Goal: Information Seeking & Learning: Learn about a topic

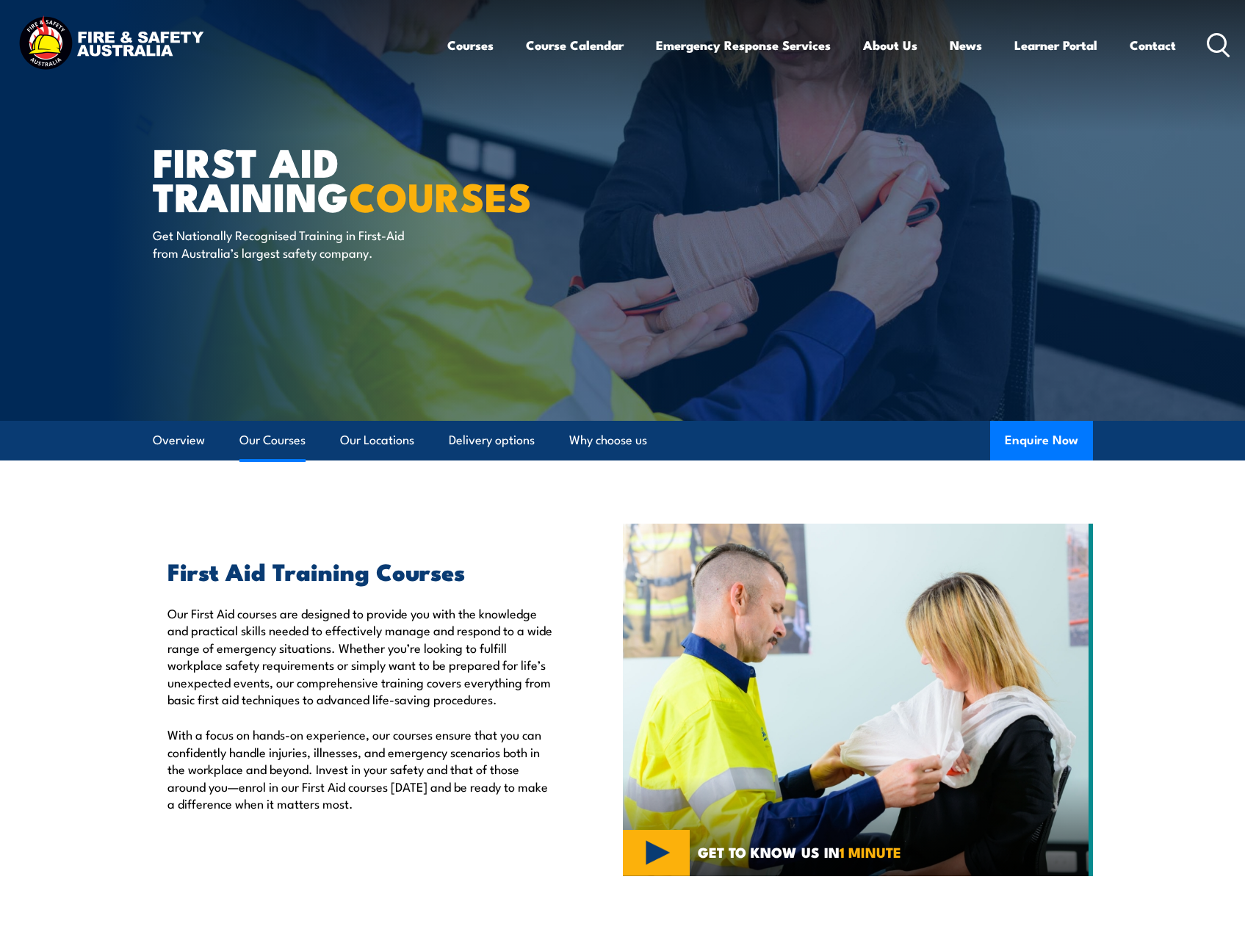
click at [251, 439] on link "Our Courses" at bounding box center [272, 440] width 66 height 39
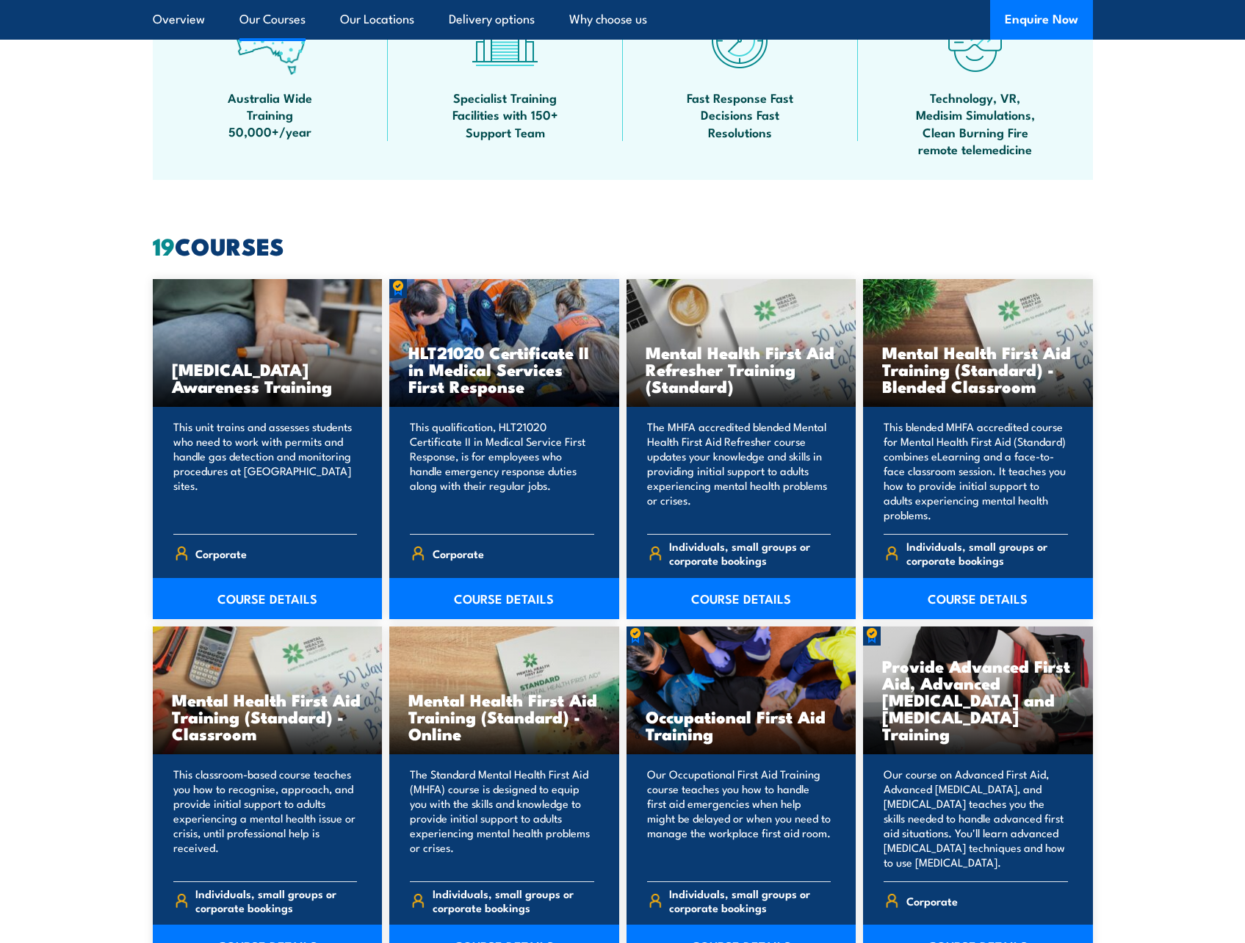
scroll to position [1114, 0]
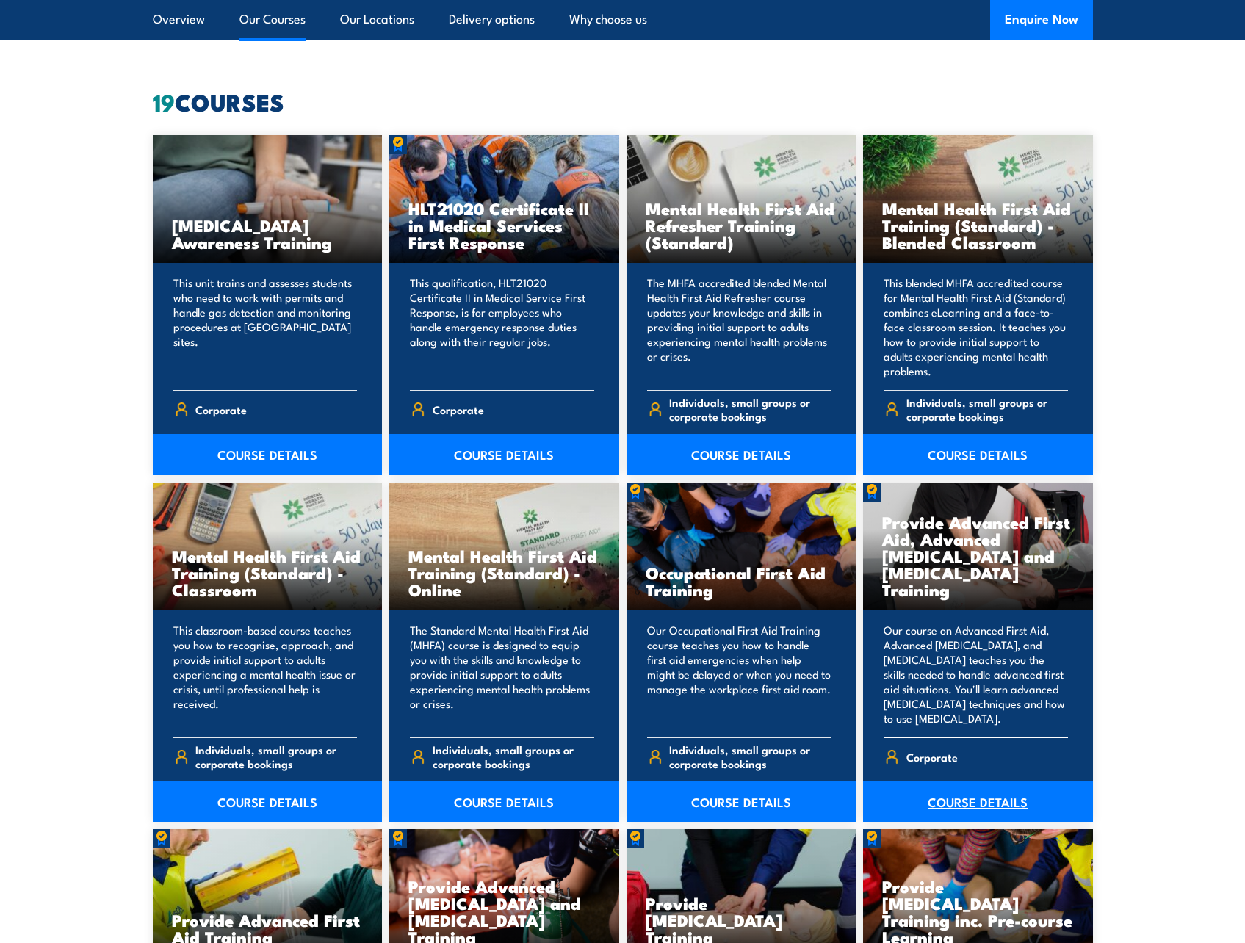
click at [976, 798] on link "COURSE DETAILS" at bounding box center [978, 801] width 230 height 41
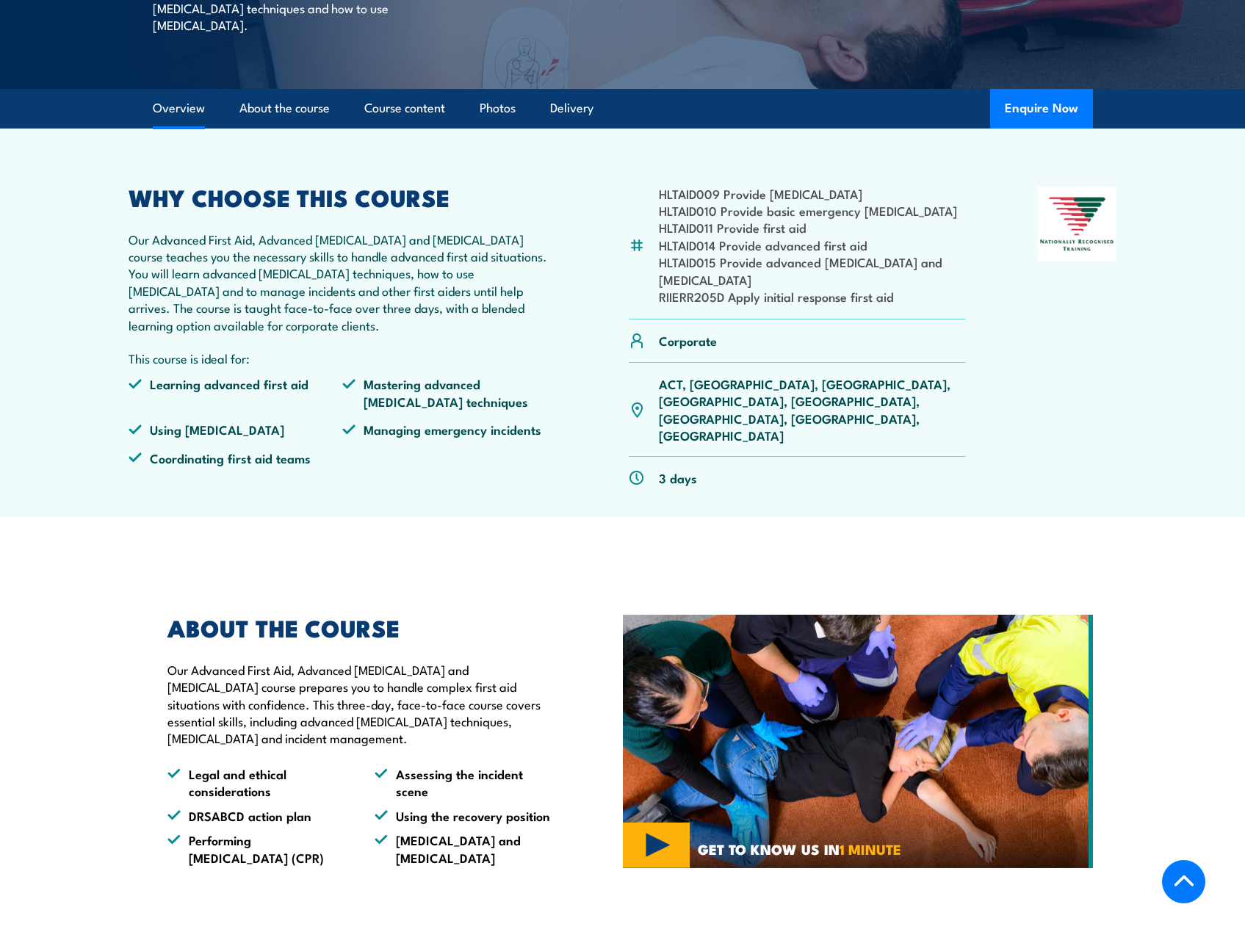
scroll to position [514, 0]
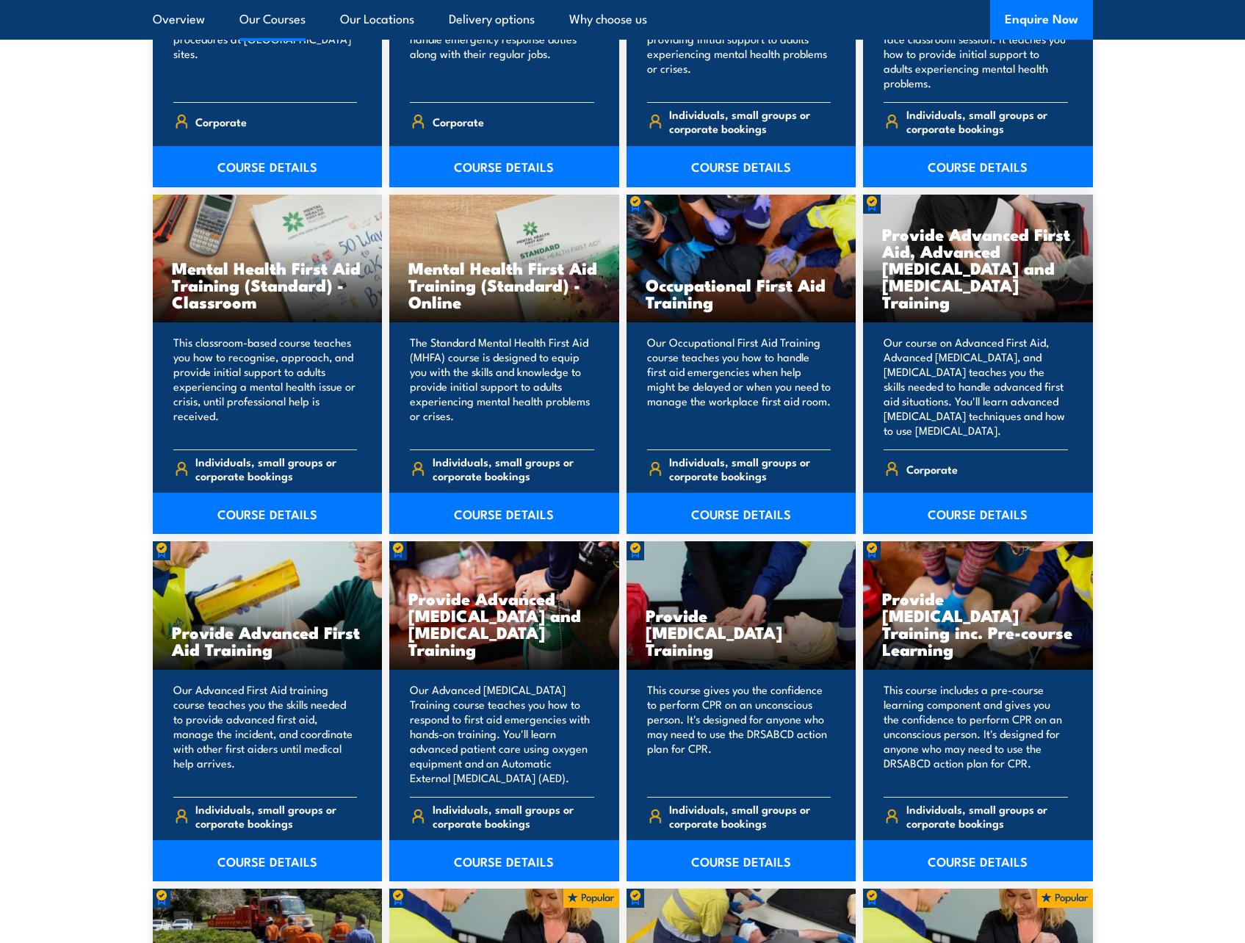
scroll to position [1408, 0]
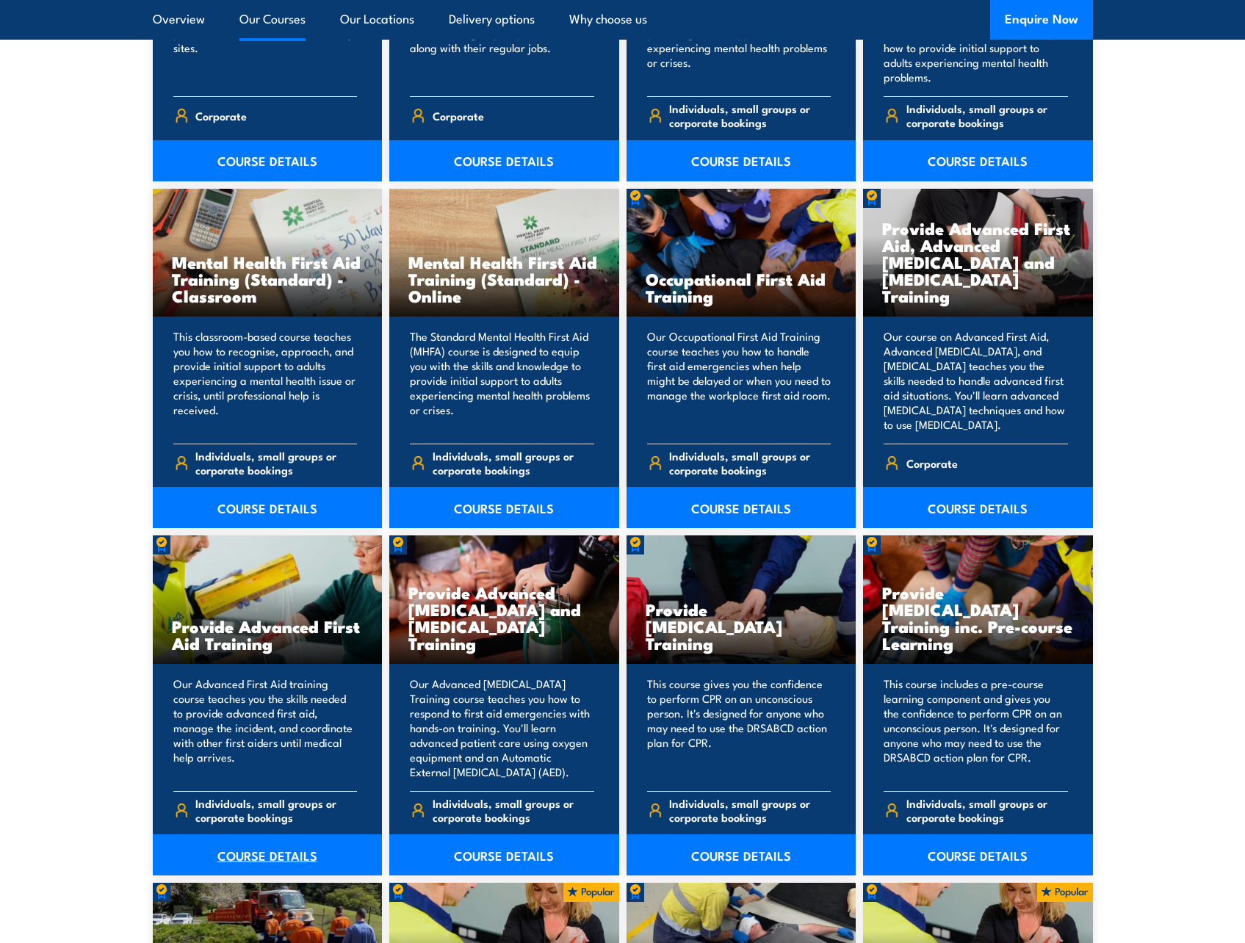
click at [288, 855] on link "COURSE DETAILS" at bounding box center [268, 855] width 230 height 41
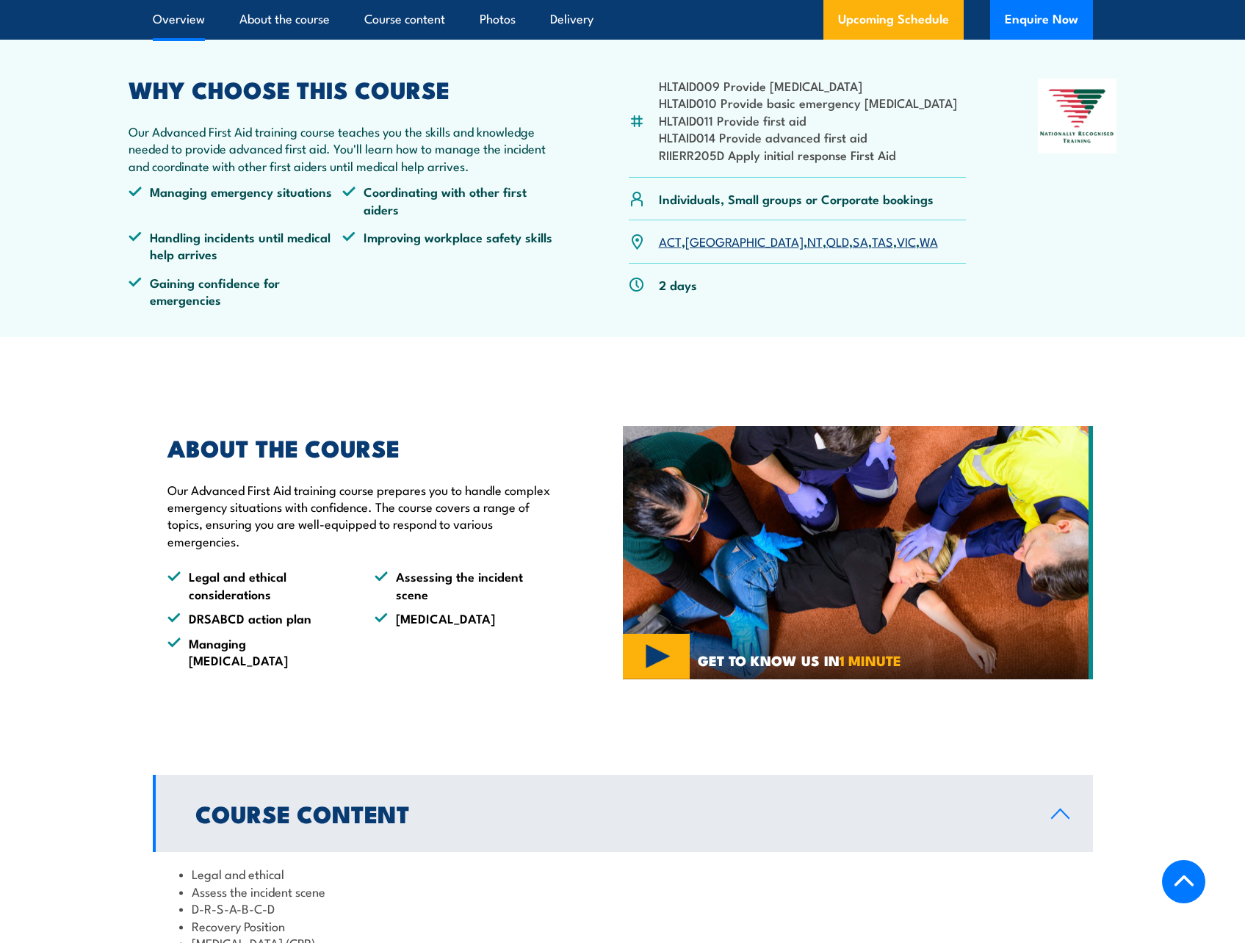
scroll to position [441, 0]
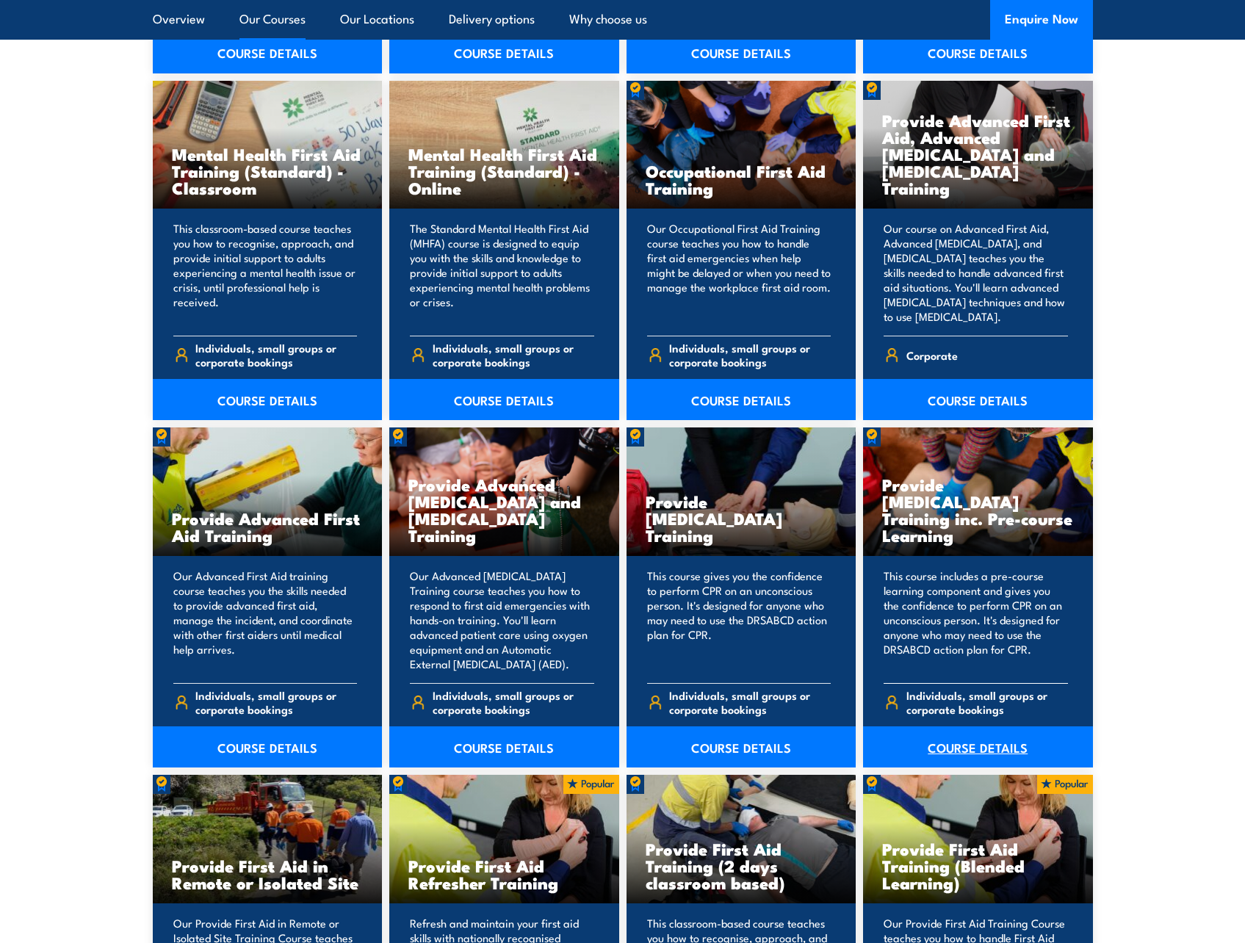
scroll to position [1555, 0]
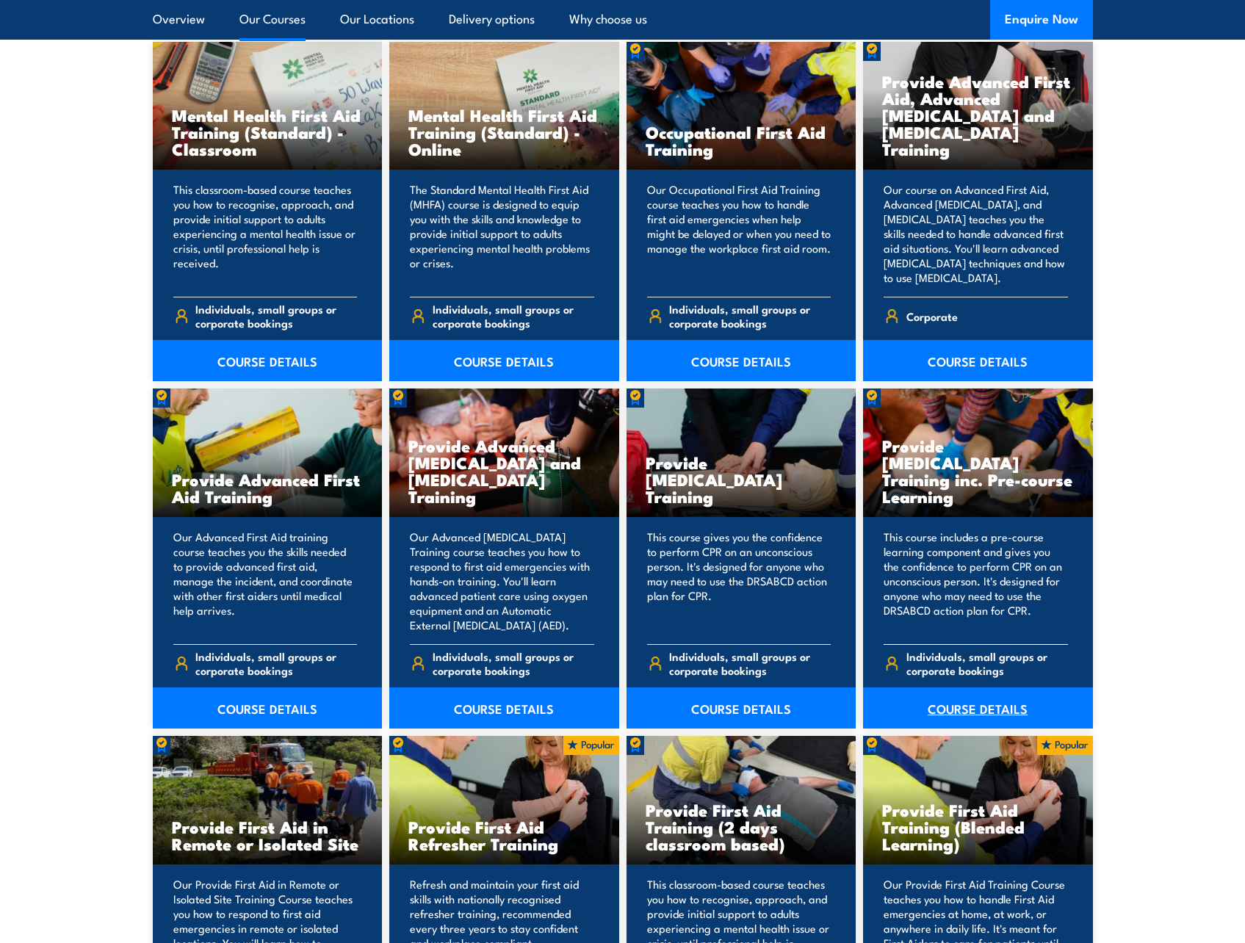
click at [1000, 704] on link "COURSE DETAILS" at bounding box center [978, 708] width 230 height 41
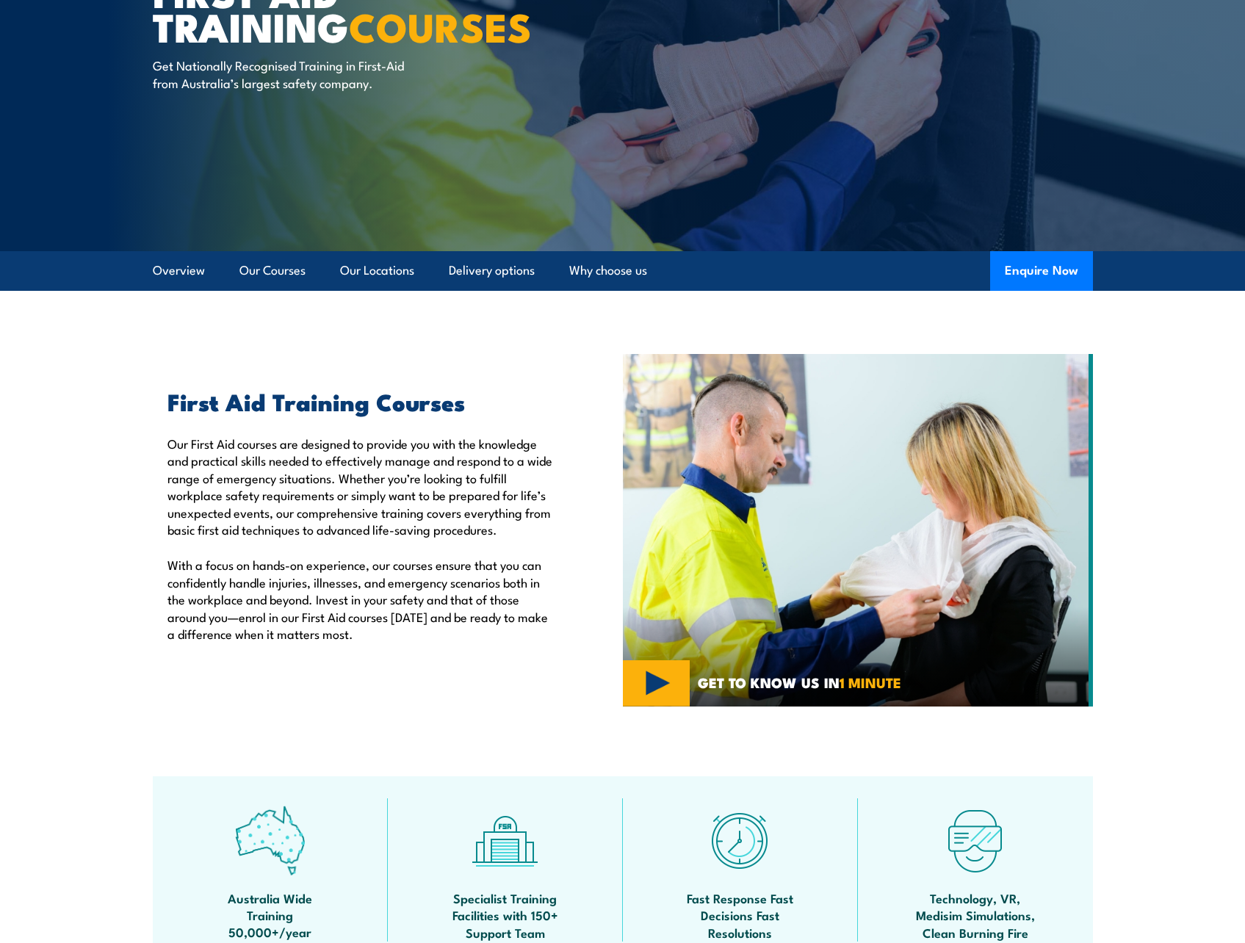
scroll to position [70, 0]
